Goal: Task Accomplishment & Management: Manage account settings

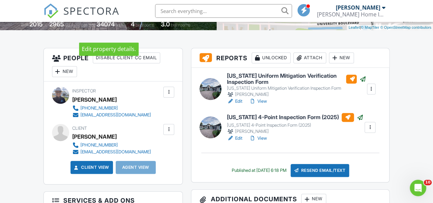
click at [73, 16] on span "SPECTORA" at bounding box center [91, 10] width 56 height 14
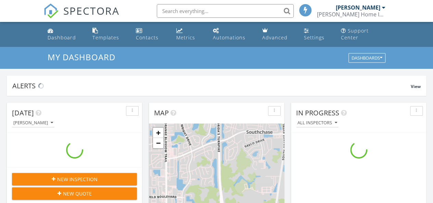
scroll to position [3, 3]
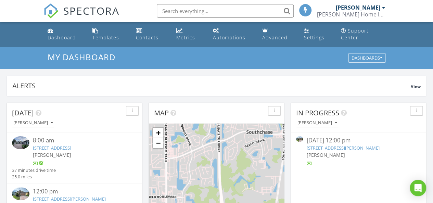
click at [343, 149] on link "237 Savannah Preserve Loop, Davenport, FL 33837" at bounding box center [342, 148] width 73 height 6
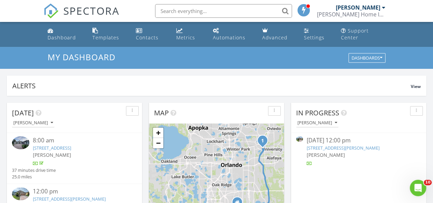
scroll to position [0, 0]
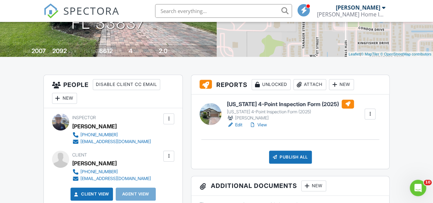
scroll to position [194, 0]
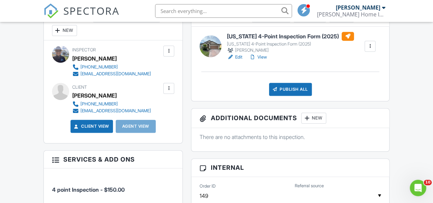
click at [240, 61] on link "Edit" at bounding box center [234, 57] width 15 height 7
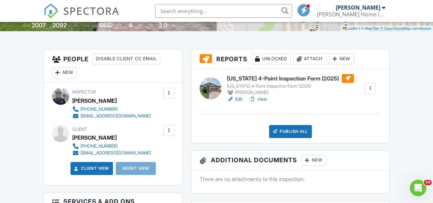
click at [292, 138] on div "Publish All" at bounding box center [290, 131] width 43 height 13
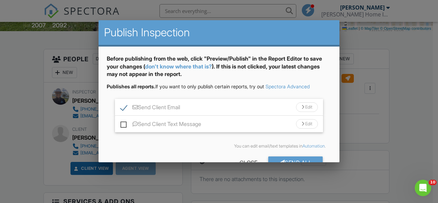
click at [207, 125] on div "Send Client Text Message Edit" at bounding box center [219, 124] width 208 height 17
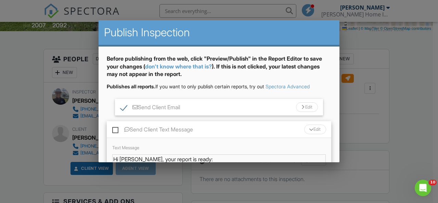
click at [115, 129] on label "Send Client Text Message" at bounding box center [152, 130] width 81 height 9
click at [115, 128] on input "Send Client Text Message" at bounding box center [114, 126] width 4 height 4
checkbox input "true"
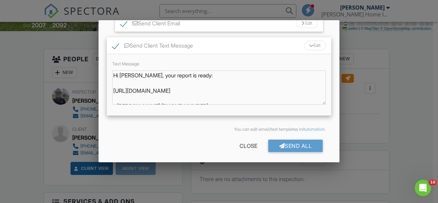
scroll to position [85, 0]
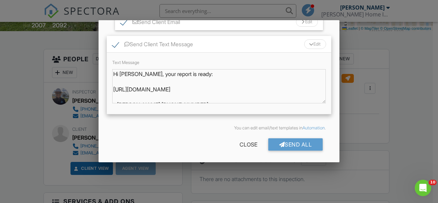
click at [295, 149] on div "Send All" at bounding box center [295, 144] width 55 height 12
